Goal: Browse casually

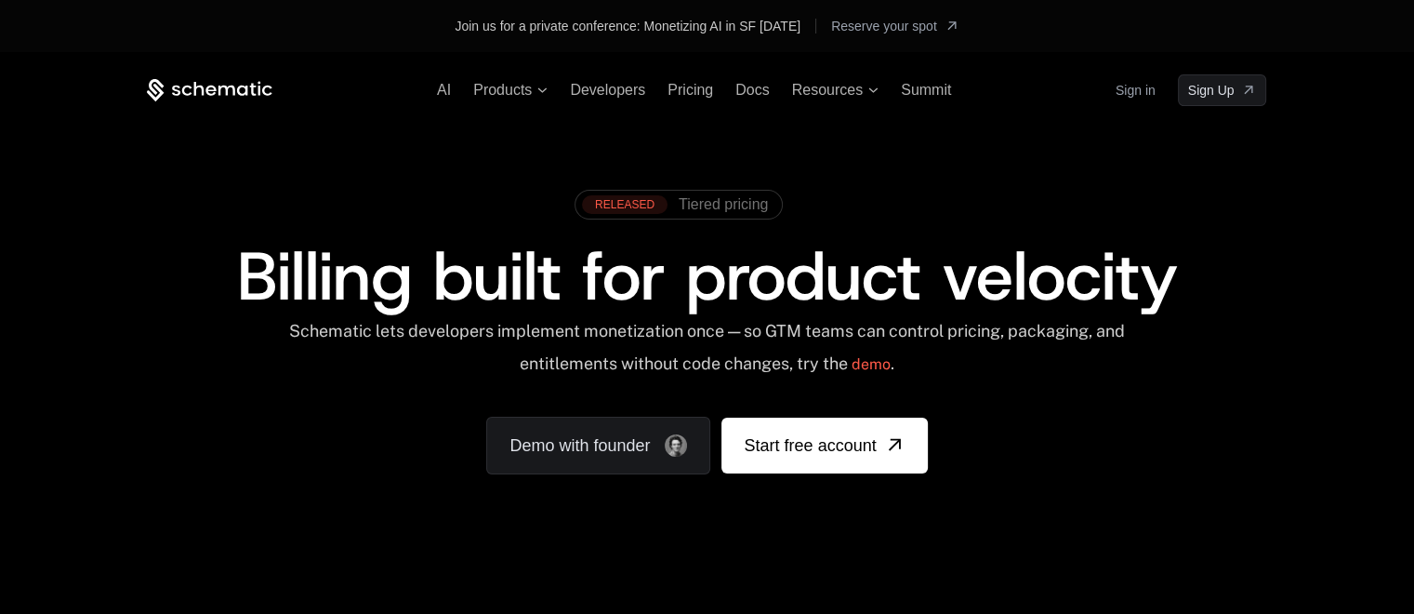
drag, startPoint x: 207, startPoint y: 92, endPoint x: 172, endPoint y: 88, distance: 35.5
drag, startPoint x: 172, startPoint y: 88, endPoint x: 146, endPoint y: 280, distance: 193.3
click at [146, 280] on div "AI Products Developers Pricing Docs Resources Summit Sign in Sign Up RELEASED T…" at bounding box center [706, 311] width 1209 height 474
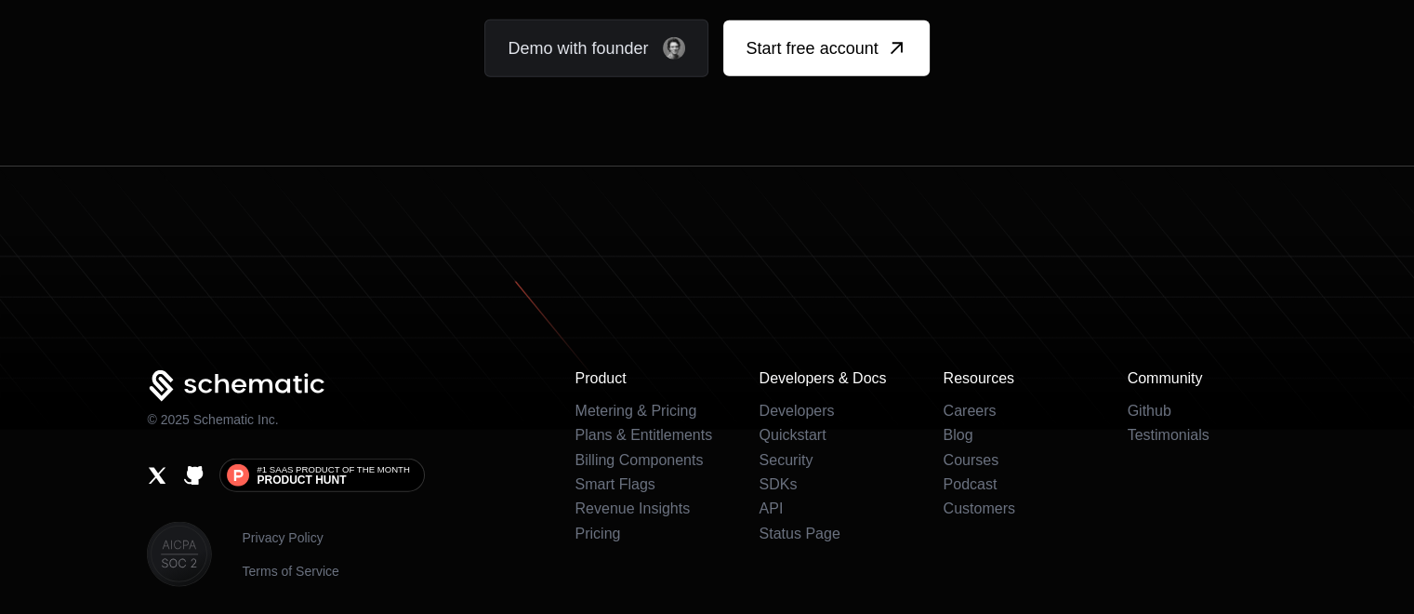
scroll to position [11800, 0]
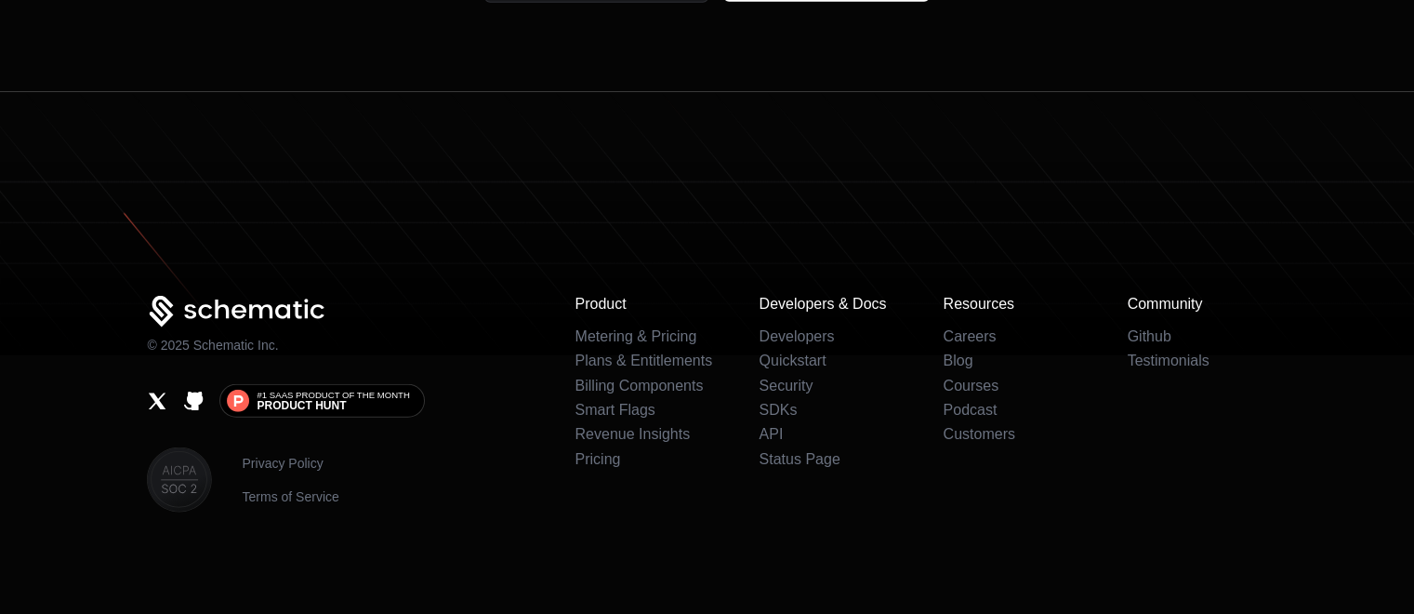
click at [686, 144] on icon at bounding box center [707, 223] width 1414 height 263
drag, startPoint x: 191, startPoint y: 310, endPoint x: 112, endPoint y: 412, distance: 129.3
click at [112, 412] on div "© 2025 Schematic Inc. #1 SaaS Product of the Month Product [PERSON_NAME] Privac…" at bounding box center [706, 404] width 1209 height 217
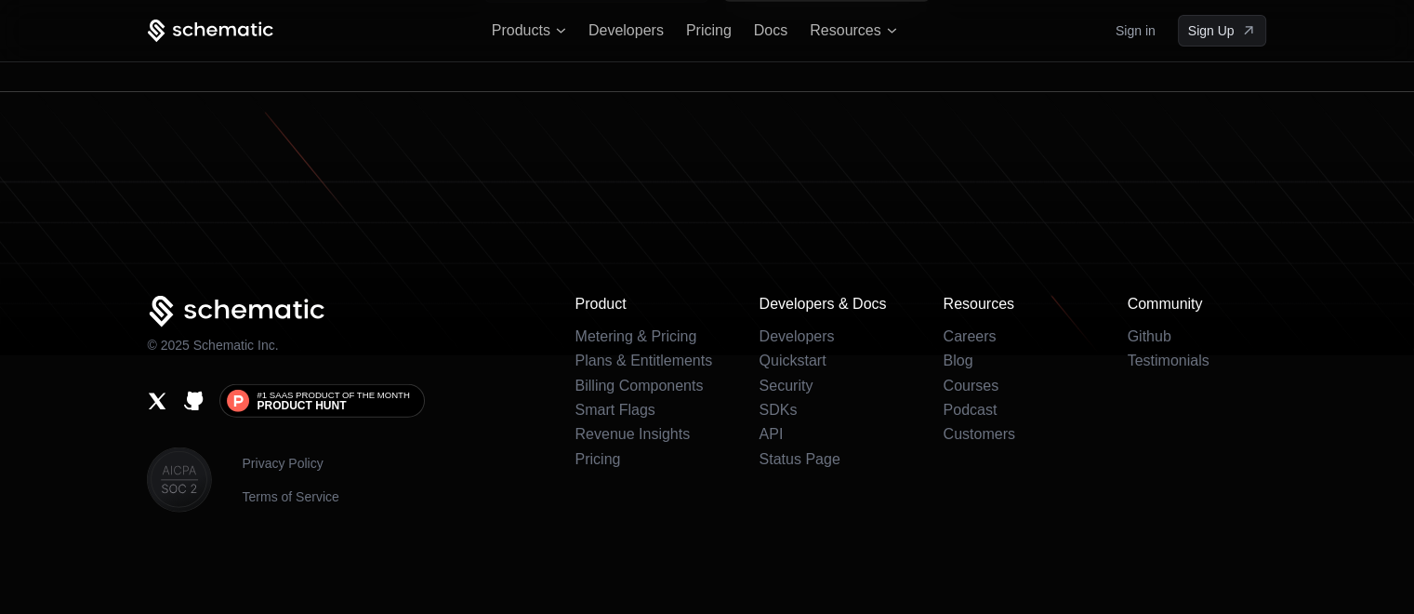
drag, startPoint x: 205, startPoint y: 315, endPoint x: 203, endPoint y: 300, distance: 15.0
click at [203, 300] on icon at bounding box center [237, 312] width 180 height 33
drag, startPoint x: 203, startPoint y: 300, endPoint x: 281, endPoint y: 306, distance: 78.3
click at [281, 306] on icon at bounding box center [237, 312] width 180 height 33
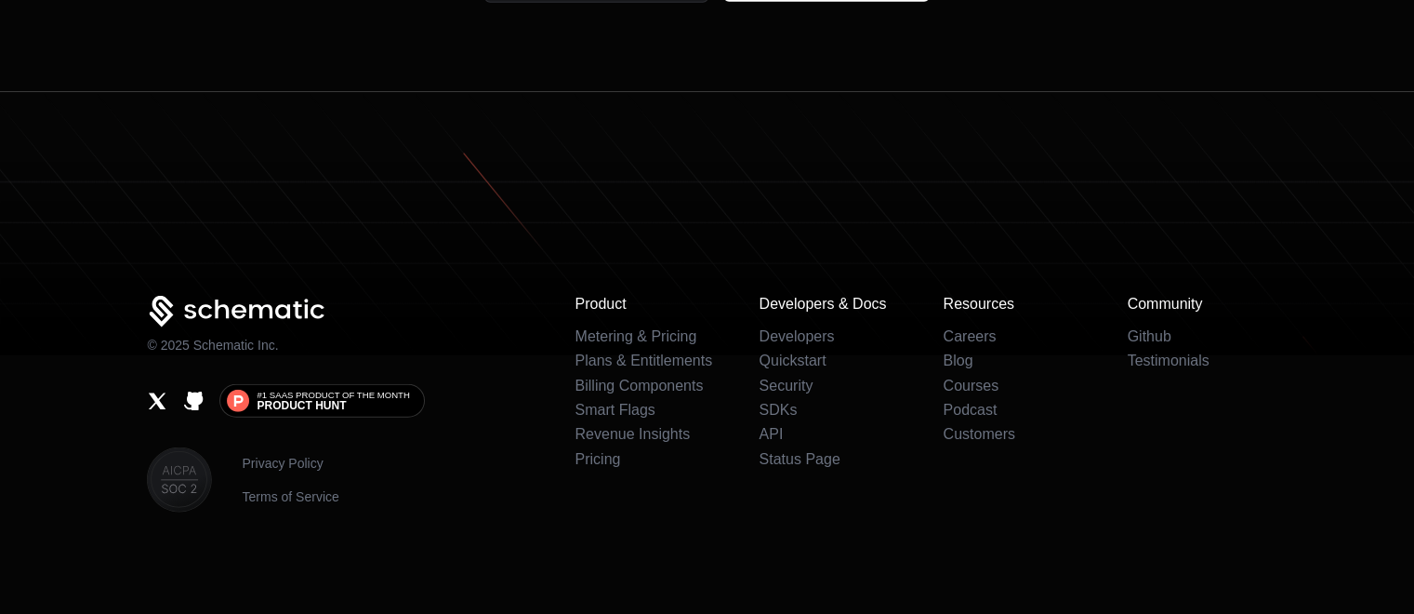
scroll to position [11751, 0]
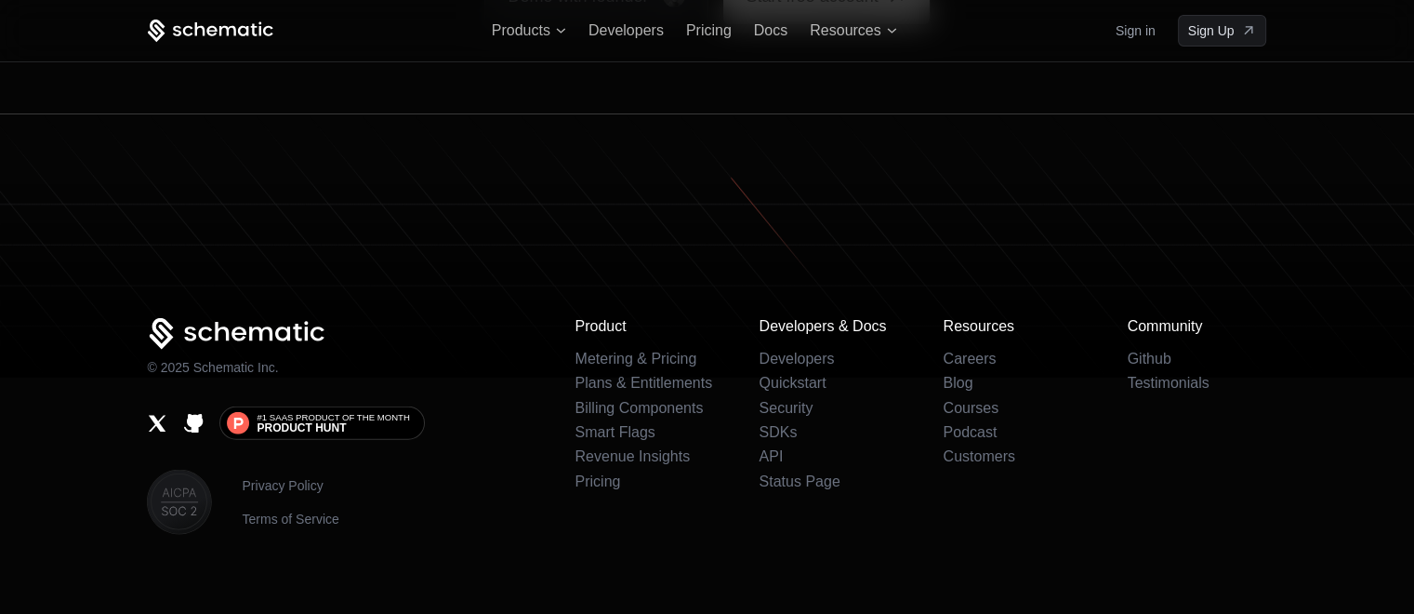
drag, startPoint x: 326, startPoint y: 311, endPoint x: 174, endPoint y: 307, distance: 152.6
click at [174, 318] on icon at bounding box center [237, 334] width 180 height 33
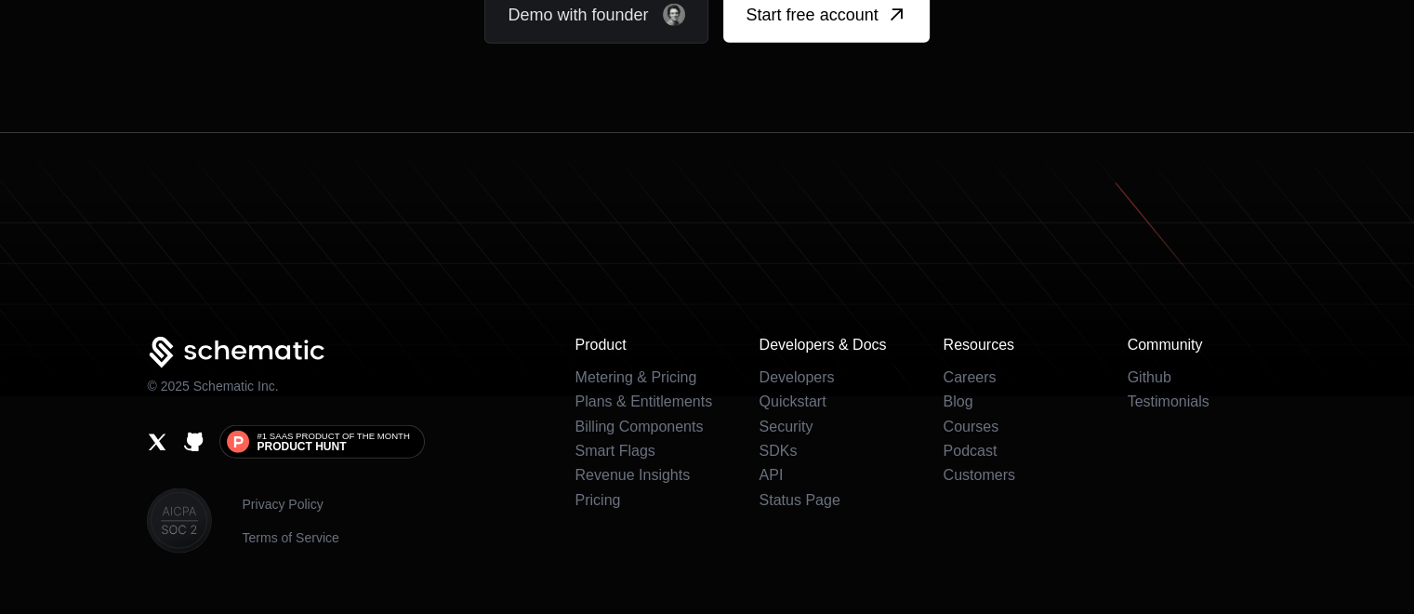
scroll to position [11621, 0]
